Goal: Information Seeking & Learning: Learn about a topic

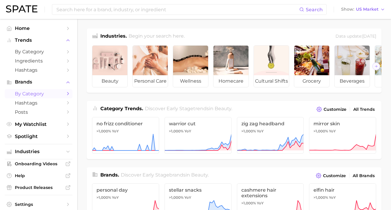
click at [34, 92] on span "by Category" at bounding box center [38, 94] width 47 height 6
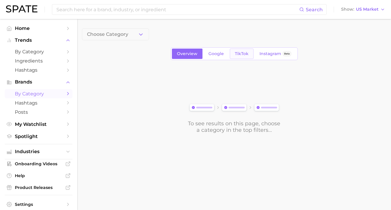
click at [240, 54] on span "TikTok" at bounding box center [242, 53] width 14 height 5
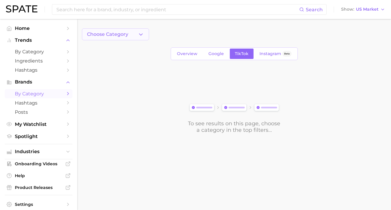
click at [134, 29] on button "Choose Category" at bounding box center [115, 34] width 67 height 12
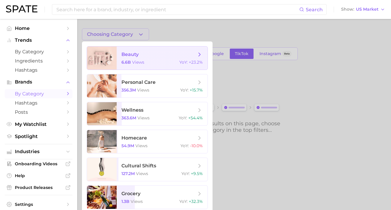
click at [156, 50] on span "beauty 6.6b views YoY : +23.2%" at bounding box center [162, 58] width 91 height 23
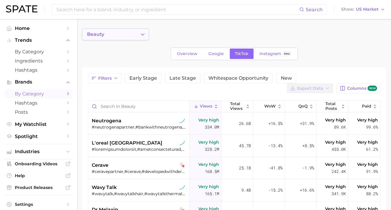
click at [140, 38] on button "beauty" at bounding box center [115, 34] width 67 height 12
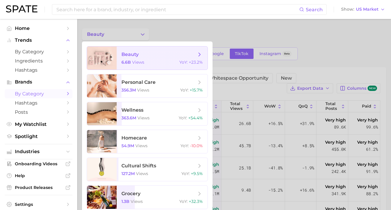
click at [200, 55] on polyline at bounding box center [199, 54] width 1 height 3
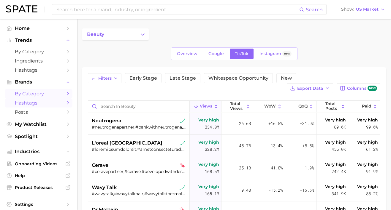
click at [46, 102] on span "Hashtags" at bounding box center [38, 103] width 47 height 6
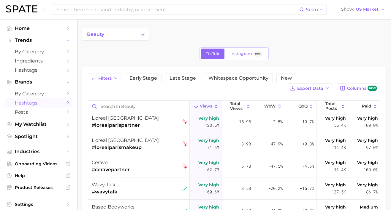
scroll to position [26, 0]
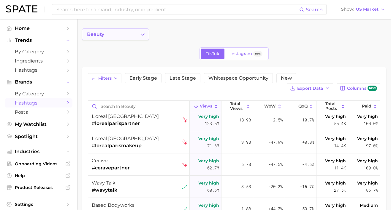
click at [132, 32] on button "beauty" at bounding box center [115, 34] width 67 height 12
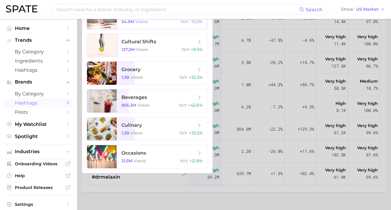
scroll to position [125, 0]
click at [171, 102] on span "beverages 856.3m views YoY : +42.6%" at bounding box center [162, 100] width 91 height 23
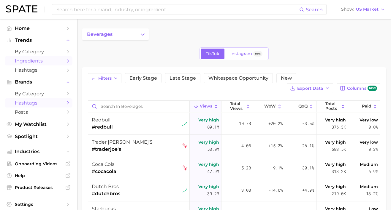
click at [37, 59] on span "Ingredients" at bounding box center [38, 61] width 47 height 6
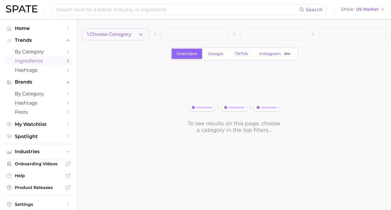
click at [138, 33] on icon "button" at bounding box center [141, 34] width 6 height 6
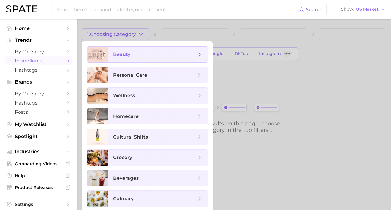
click at [129, 57] on span "beauty" at bounding box center [154, 54] width 83 height 7
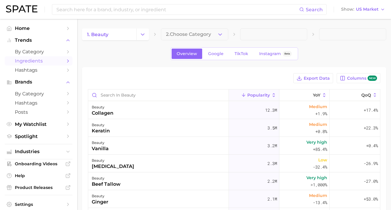
click at [189, 37] on span "2. Choose Category" at bounding box center [188, 34] width 45 height 5
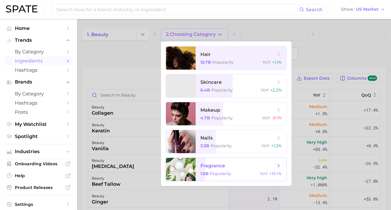
click at [236, 164] on span "fragrance" at bounding box center [237, 166] width 75 height 7
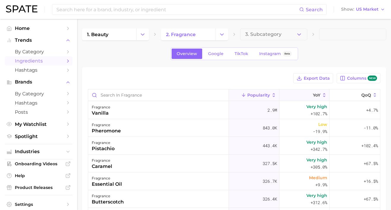
click at [317, 95] on span "YoY" at bounding box center [316, 95] width 7 height 5
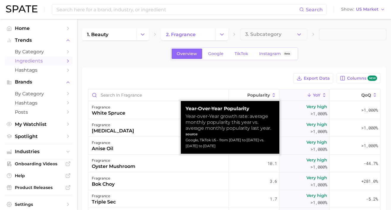
click at [324, 96] on icon at bounding box center [323, 95] width 5 height 5
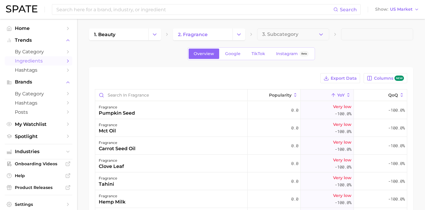
click at [342, 94] on span "YoY" at bounding box center [340, 95] width 7 height 5
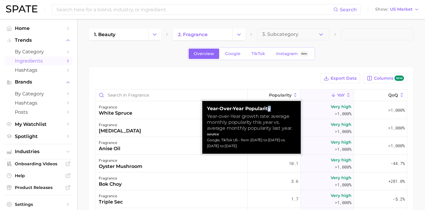
drag, startPoint x: 263, startPoint y: 109, endPoint x: 266, endPoint y: 108, distance: 3.3
click at [266, 108] on strong "Year-over-Year Popularity" at bounding box center [251, 109] width 89 height 6
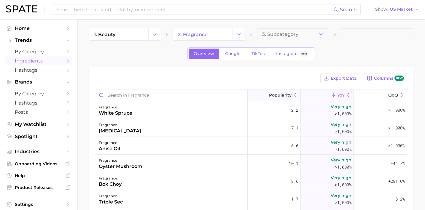
click at [289, 95] on span "Popularity" at bounding box center [280, 95] width 23 height 5
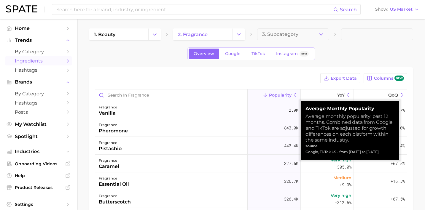
click at [289, 95] on span "Popularity" at bounding box center [280, 95] width 23 height 5
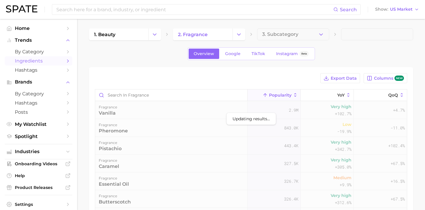
click at [302, 72] on div "Export Data Columns new Updating results... Popularity YoY QoQ fragrance vanill…" at bounding box center [251, 186] width 324 height 238
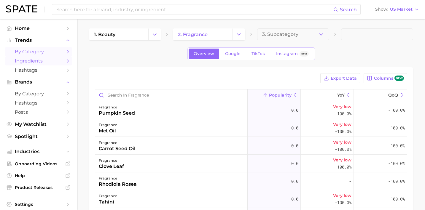
click at [28, 50] on span "by Category" at bounding box center [38, 52] width 47 height 6
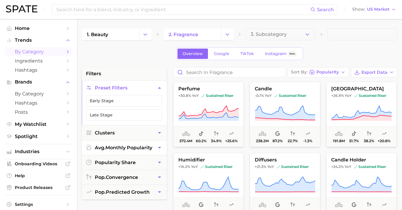
click at [116, 147] on span "avg. monthly popularity" at bounding box center [124, 148] width 58 height 6
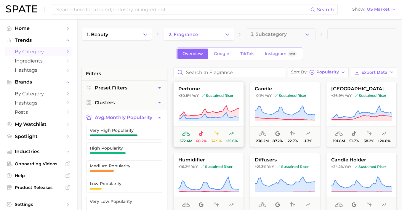
click at [217, 96] on span "sustained riser" at bounding box center [217, 95] width 32 height 5
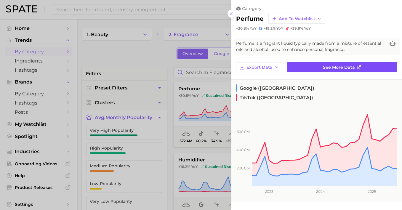
click at [348, 66] on span "See more data" at bounding box center [339, 67] width 32 height 5
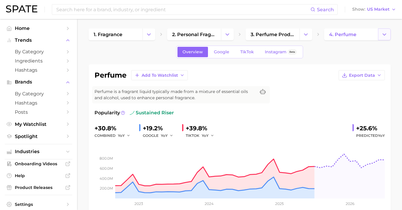
click at [387, 35] on icon "Change Category" at bounding box center [385, 34] width 6 height 6
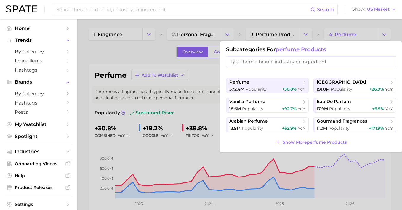
click at [187, 98] on div at bounding box center [201, 105] width 402 height 210
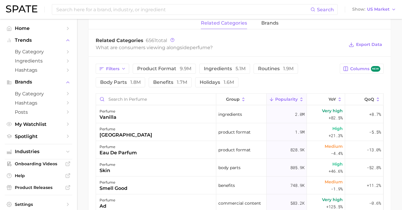
scroll to position [277, 0]
click at [67, 149] on icon "Sidebar" at bounding box center [67, 151] width 5 height 5
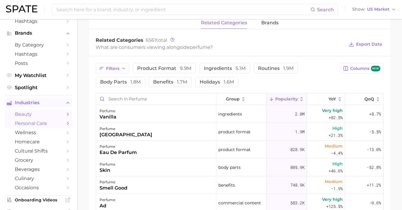
scroll to position [56, 0]
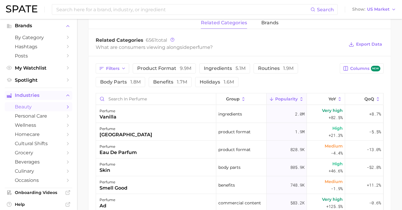
click at [67, 104] on icon "Sidebar" at bounding box center [67, 106] width 5 height 5
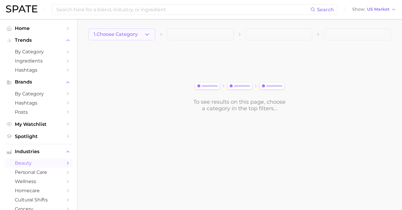
click at [136, 38] on button "1. Choose Category" at bounding box center [122, 34] width 67 height 12
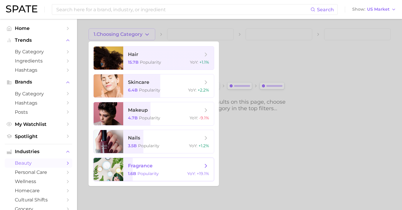
click at [155, 170] on span "fragrance 1.6b Popularity YoY : +19.1%" at bounding box center [168, 169] width 91 height 23
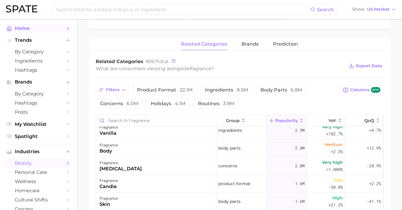
click at [40, 28] on span "Home" at bounding box center [38, 29] width 47 height 6
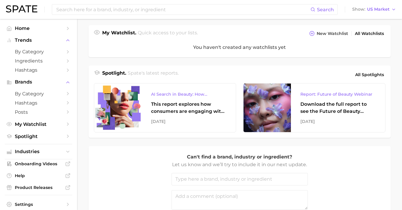
scroll to position [210, 0]
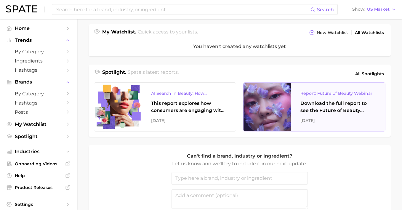
click at [334, 93] on div "Report: Future of Beauty Webinar" at bounding box center [338, 93] width 75 height 7
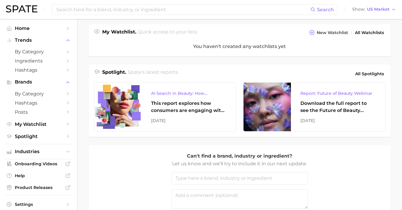
click at [390, 66] on main "Industries. Begin your search here. Data update: July 27th, 2025 beauty persona…" at bounding box center [239, 36] width 325 height 454
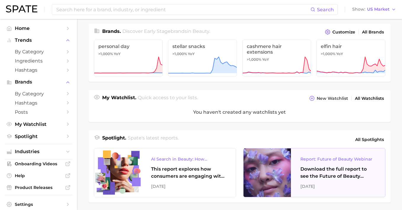
scroll to position [137, 0]
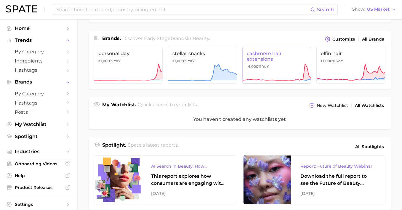
click at [271, 71] on icon at bounding box center [277, 72] width 69 height 18
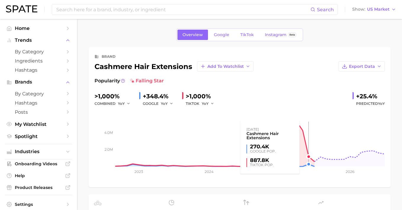
click at [306, 142] on rect at bounding box center [240, 136] width 291 height 59
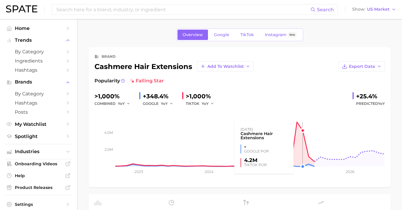
click at [297, 135] on rect at bounding box center [240, 136] width 291 height 59
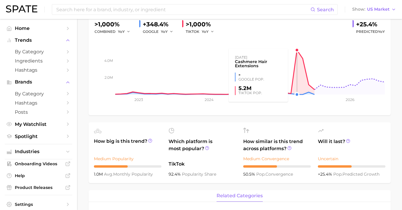
scroll to position [251, 0]
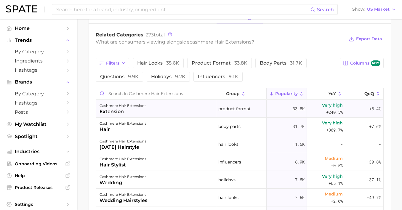
click at [234, 118] on div "product format" at bounding box center [241, 109] width 50 height 18
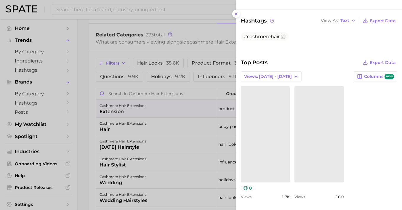
scroll to position [126, 0]
